Goal: Transaction & Acquisition: Purchase product/service

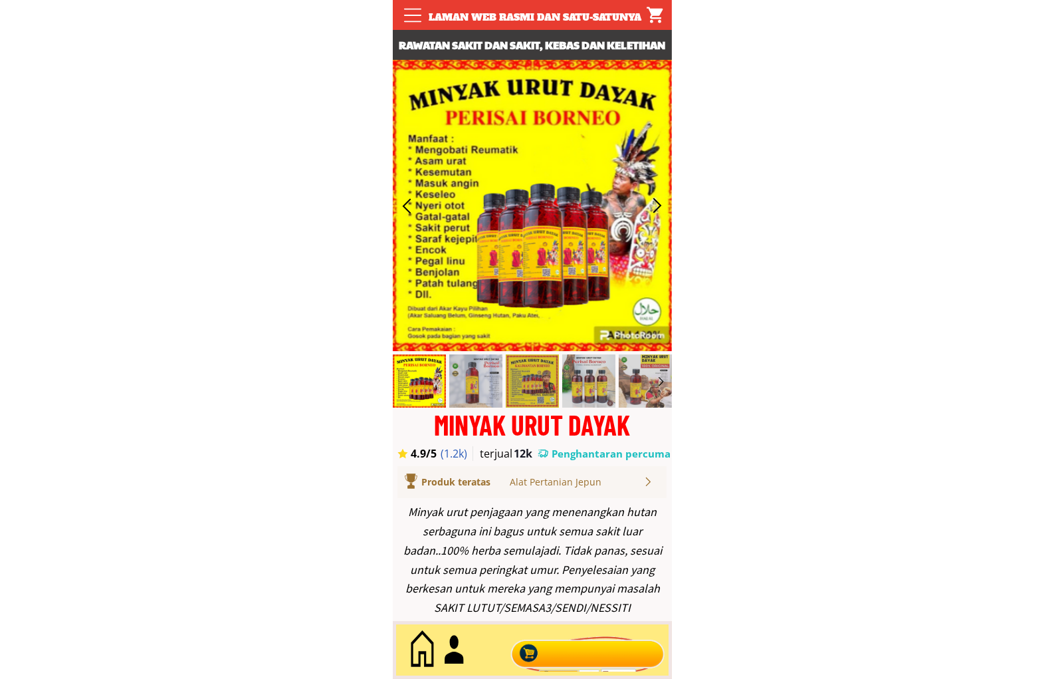
click at [600, 646] on div at bounding box center [587, 650] width 161 height 44
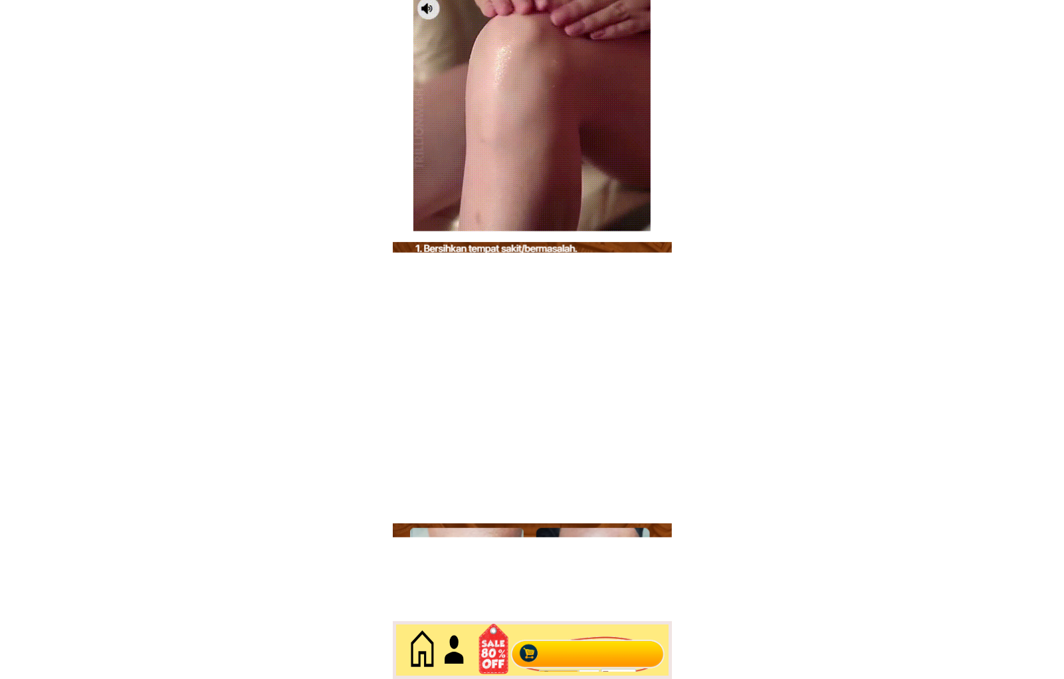
scroll to position [5767, 0]
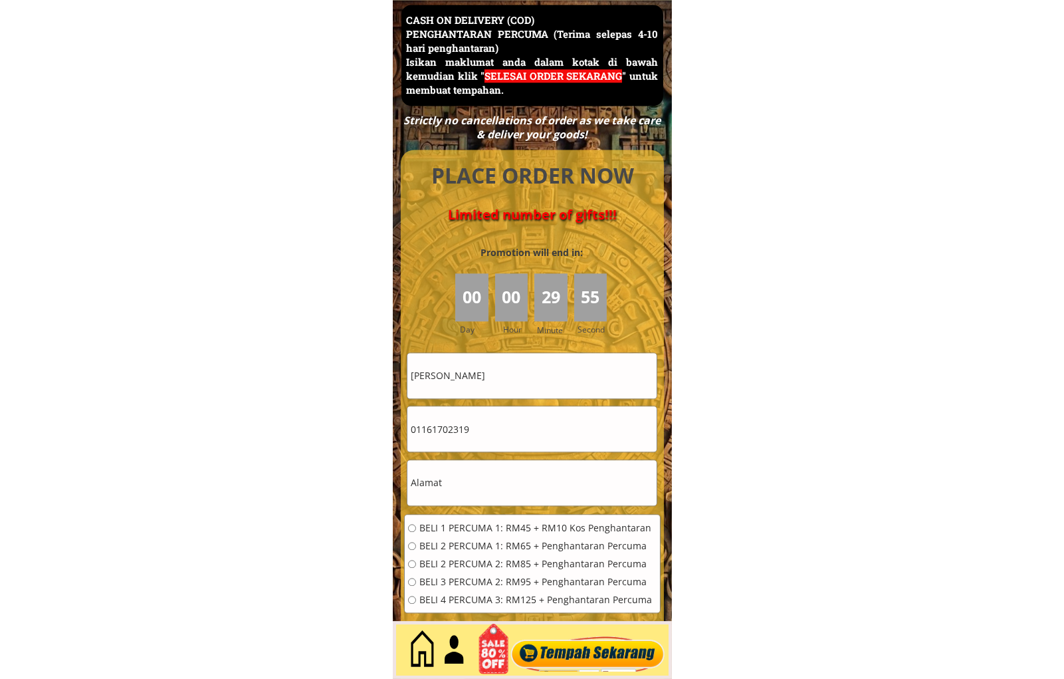
click at [526, 390] on input "[PERSON_NAME]" at bounding box center [531, 375] width 249 height 45
click at [527, 390] on input "[PERSON_NAME]" at bounding box center [531, 375] width 249 height 45
paste input "Norsimah md Raus2"
type input "Norsimah md Raus2"
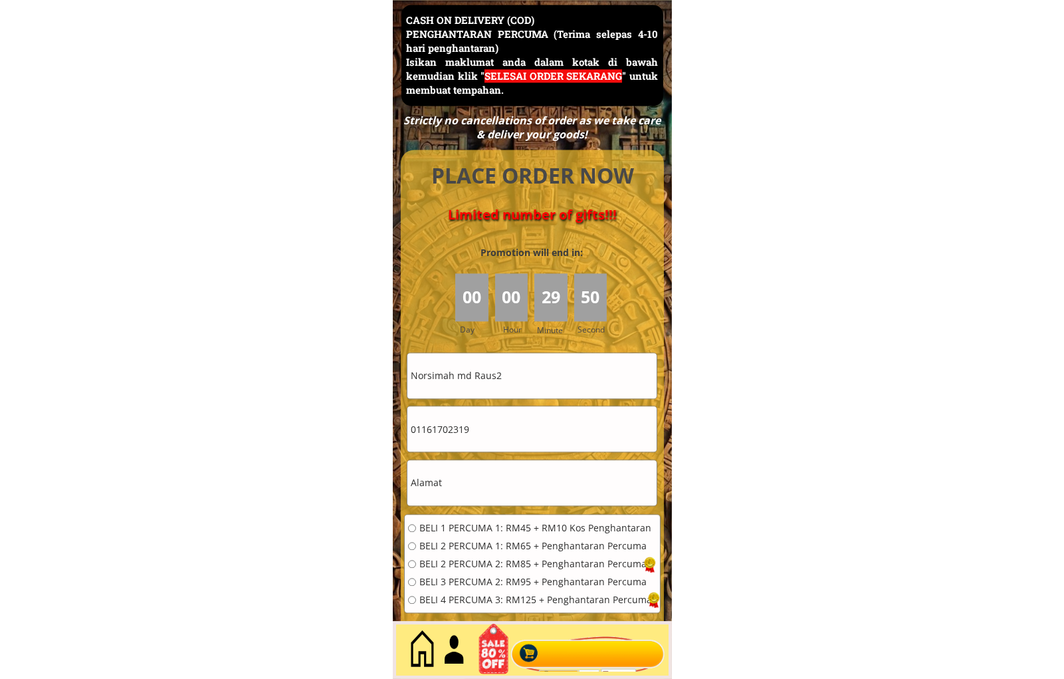
click at [481, 433] on input "01161702319" at bounding box center [531, 428] width 249 height 45
paste input "02345483"
type input "0102345483"
click at [439, 548] on span "BELI 2 PERCUMA 1: RM65 + Penghantaran Percuma" at bounding box center [535, 545] width 233 height 9
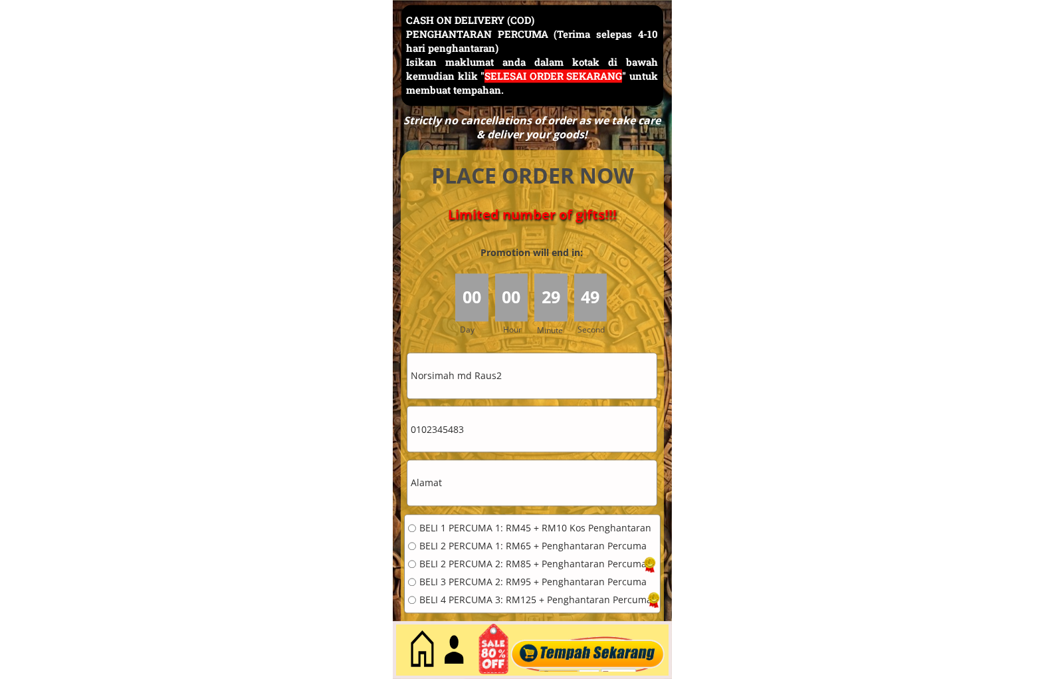
radio input "true"
click at [487, 480] on input "text" at bounding box center [531, 482] width 249 height 45
paste input "L"
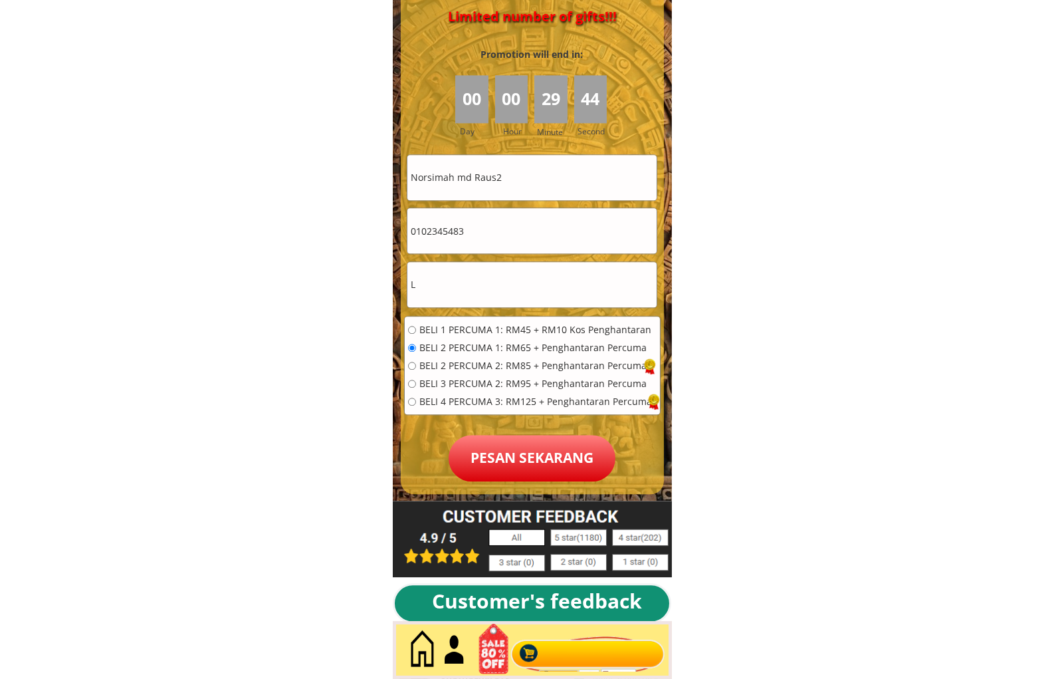
scroll to position [6013, 0]
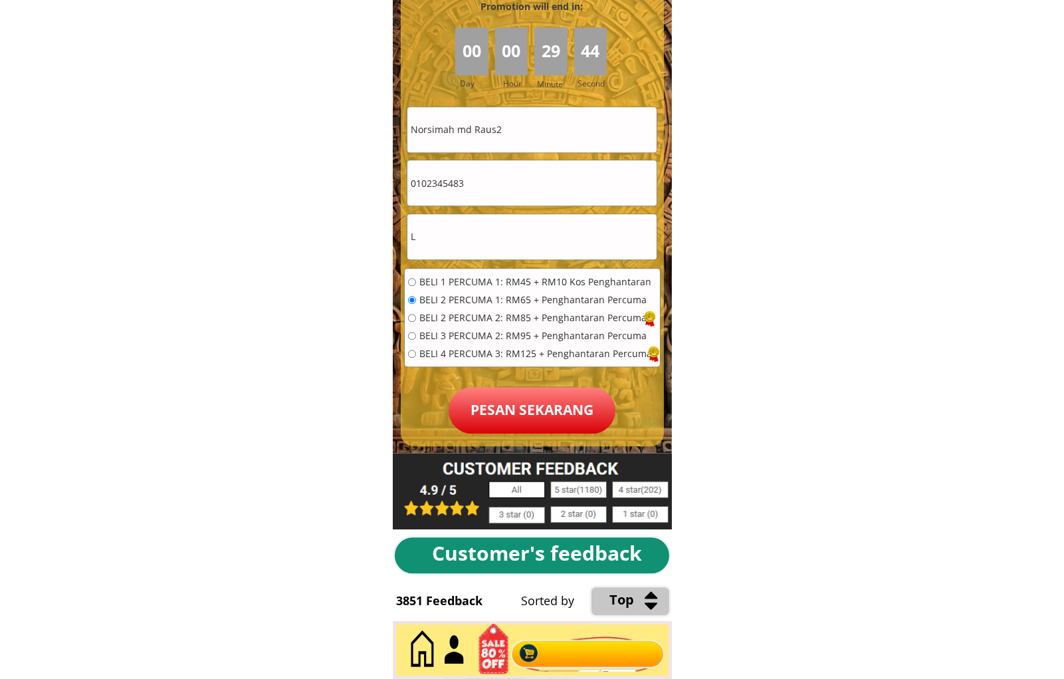
type input "L"
click at [535, 403] on p "Pesan sekarang" at bounding box center [532, 410] width 167 height 47
